Goal: Navigation & Orientation: Understand site structure

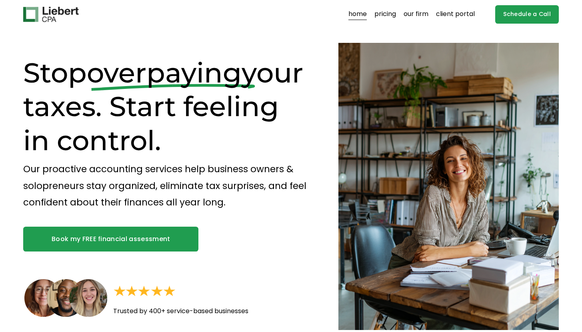
scroll to position [2, 0]
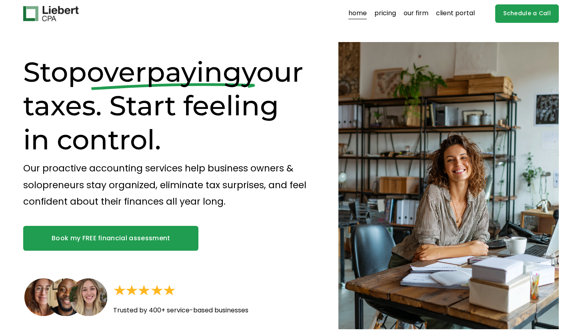
click at [386, 16] on link "pricing" at bounding box center [386, 13] width 22 height 13
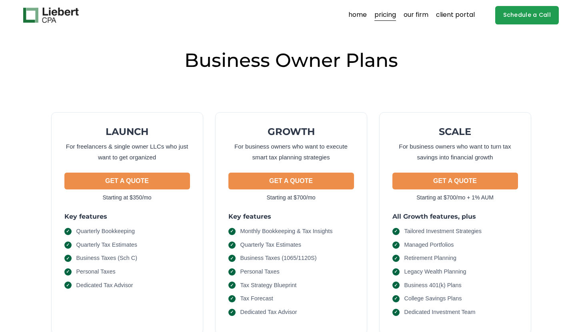
click at [423, 18] on link "our firm" at bounding box center [416, 15] width 25 height 13
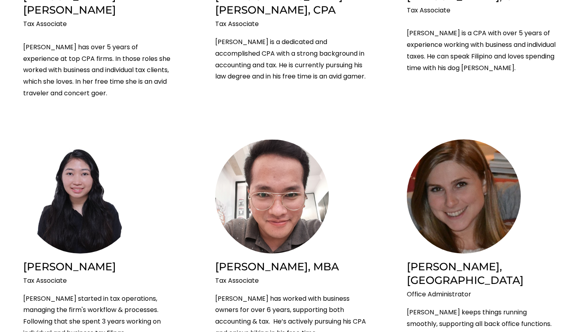
scroll to position [1357, 0]
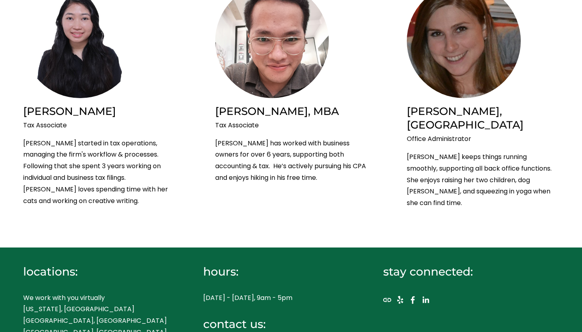
click at [424, 292] on use "LinkedIn" at bounding box center [426, 300] width 16 height 16
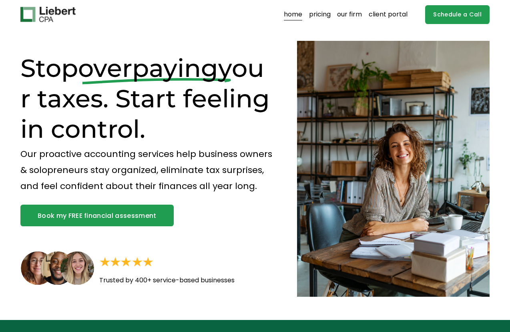
click at [367, 20] on nav "home pricing our firm client portal" at bounding box center [346, 14] width 124 height 13
click at [350, 15] on link "our firm" at bounding box center [349, 14] width 25 height 13
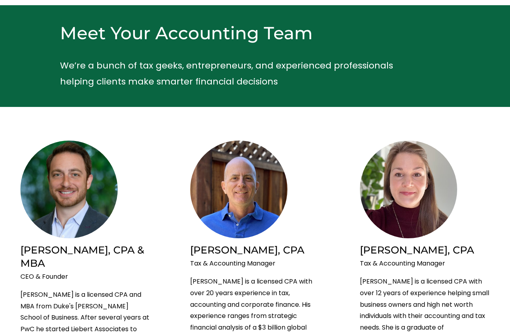
scroll to position [48, 0]
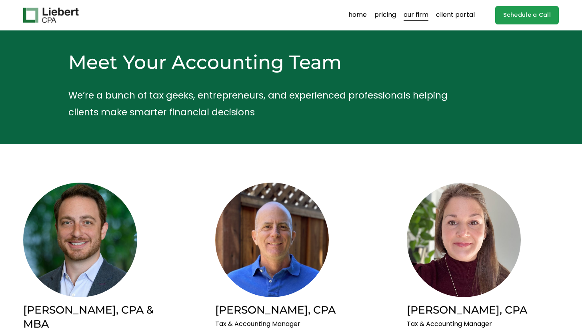
scroll to position [1357, 0]
